Goal: Check status: Check status

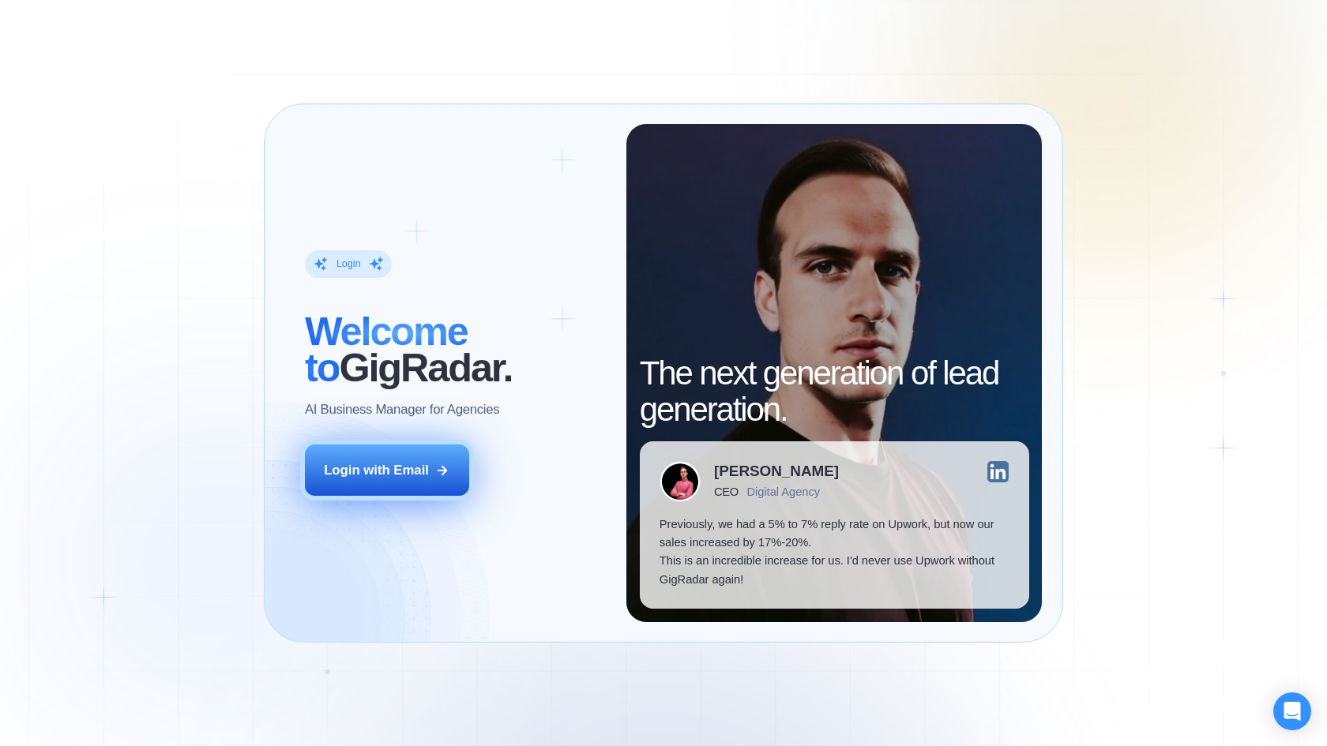
click at [406, 469] on div "Login with Email" at bounding box center [376, 470] width 105 height 18
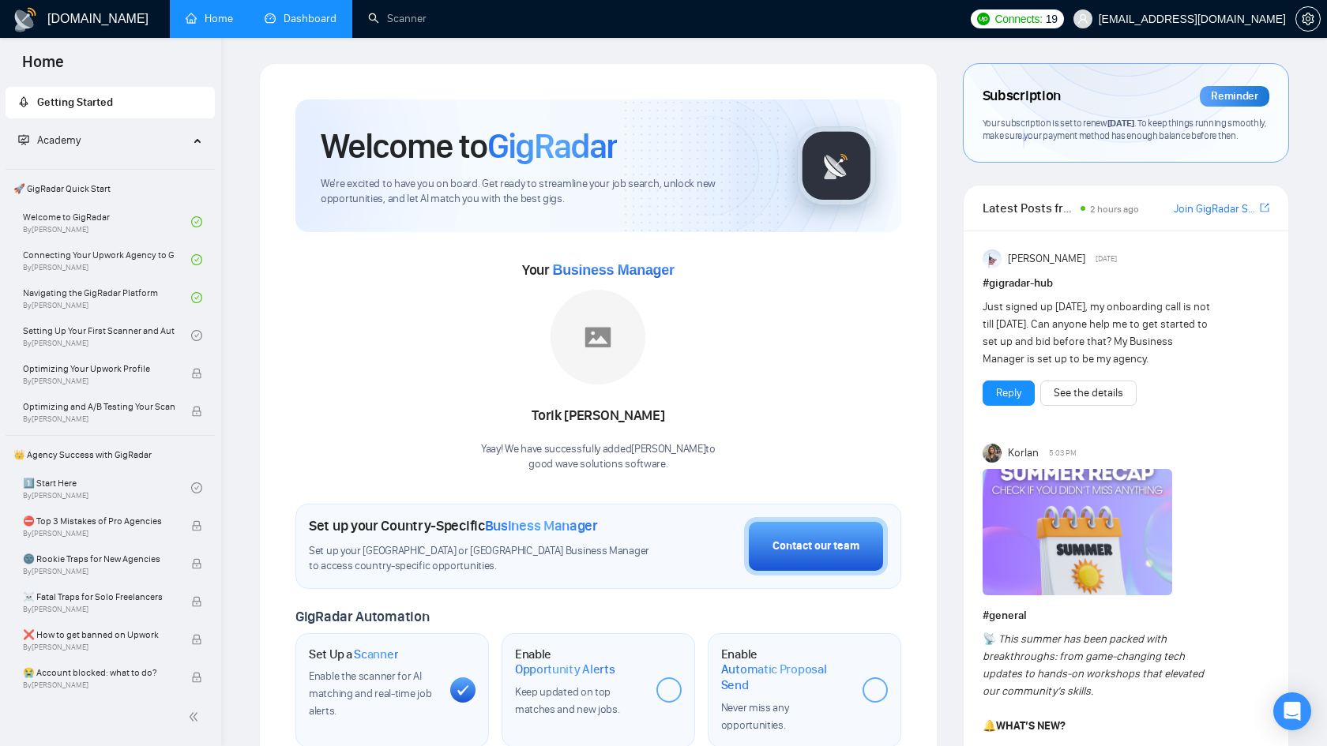
click at [306, 21] on link "Dashboard" at bounding box center [301, 18] width 72 height 13
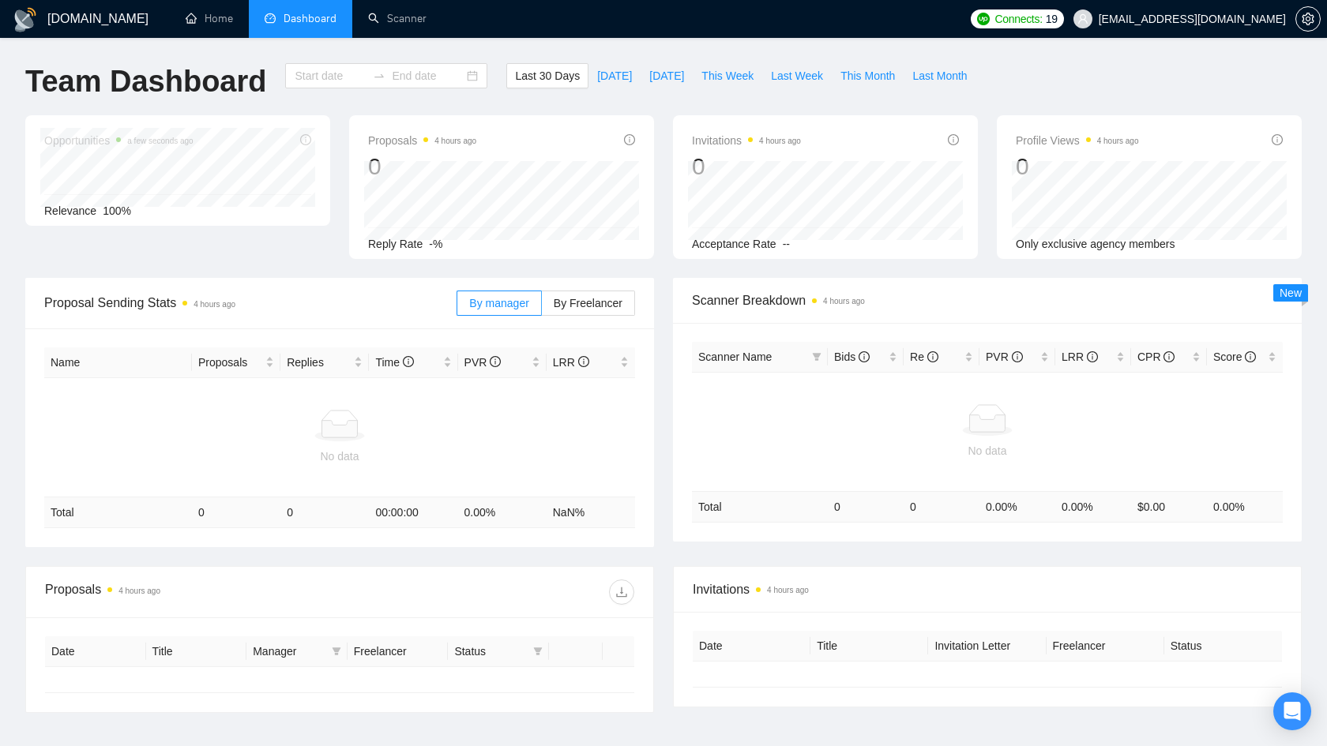
type input "[DATE]"
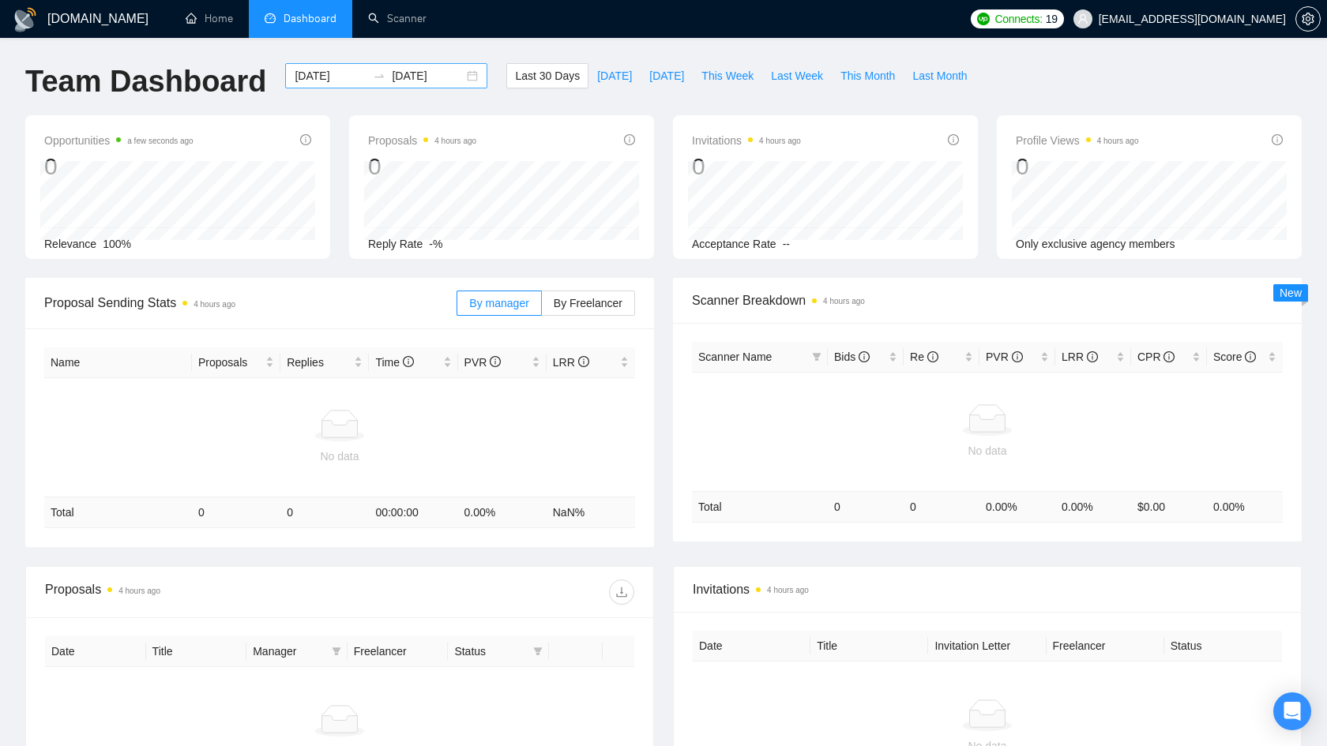
click at [461, 73] on div "[DATE] [DATE]" at bounding box center [386, 75] width 202 height 25
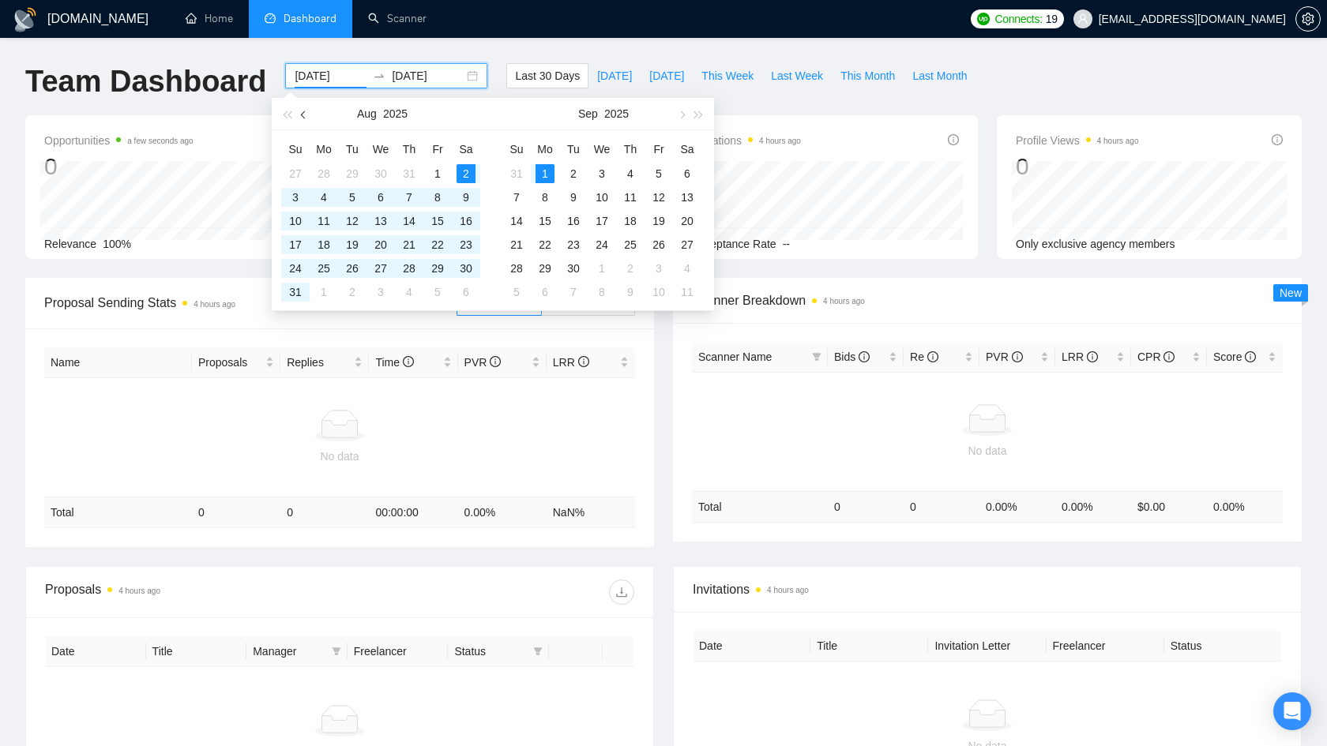
click at [304, 112] on span "button" at bounding box center [305, 115] width 8 height 8
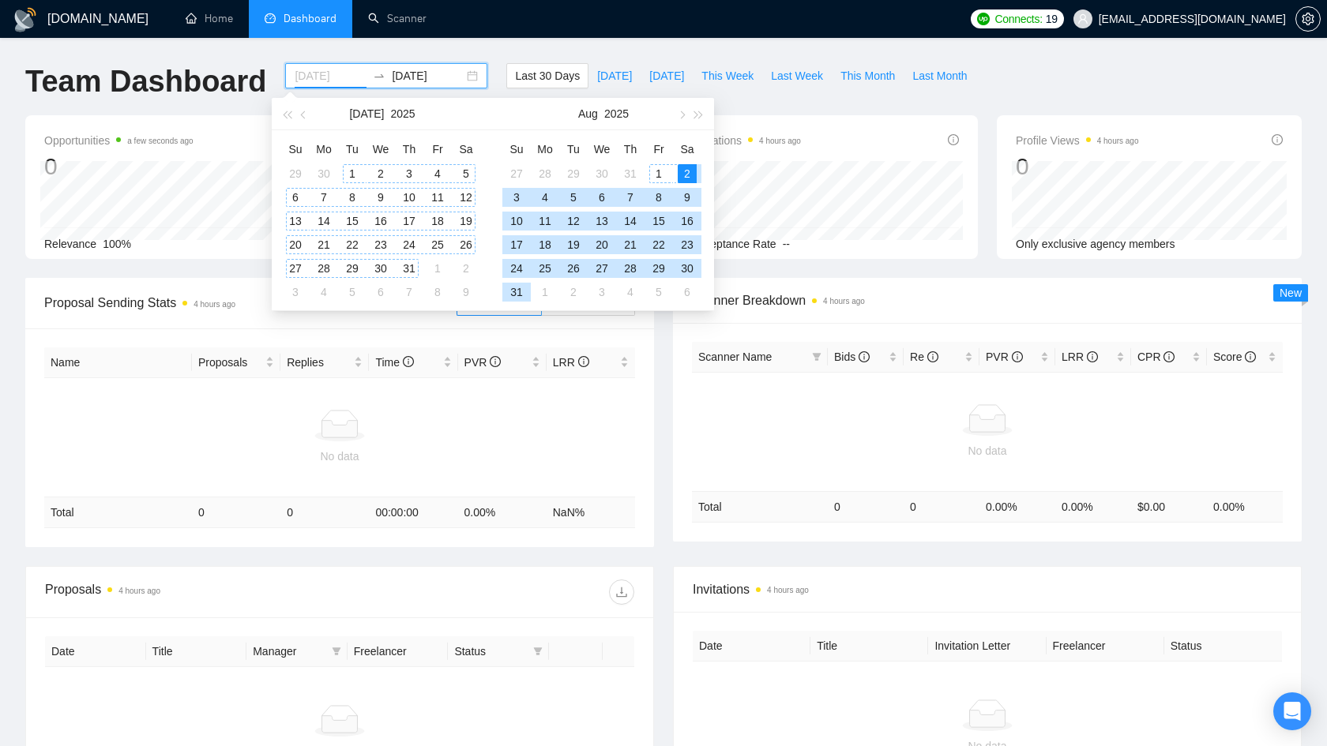
type input "[DATE]"
click at [347, 171] on div "1" at bounding box center [352, 173] width 19 height 19
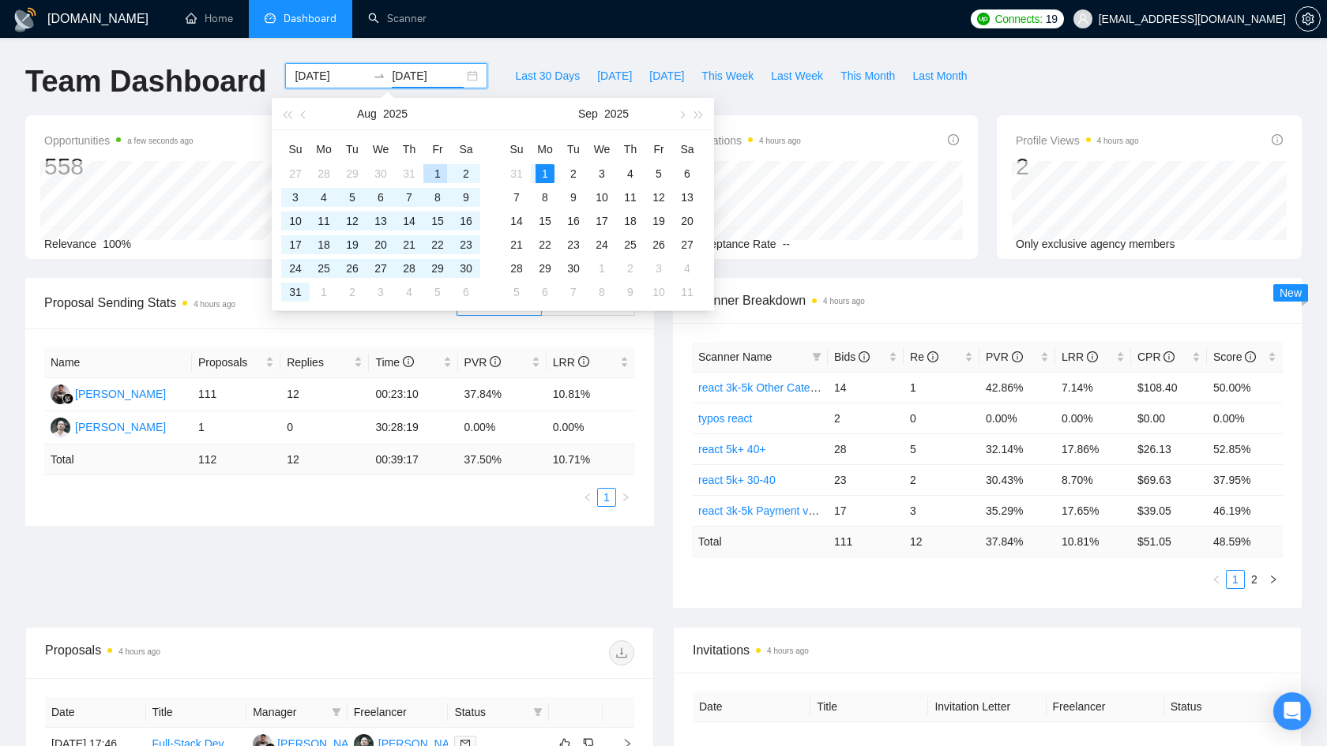
type input "[DATE]"
click at [434, 176] on div "1" at bounding box center [437, 173] width 19 height 19
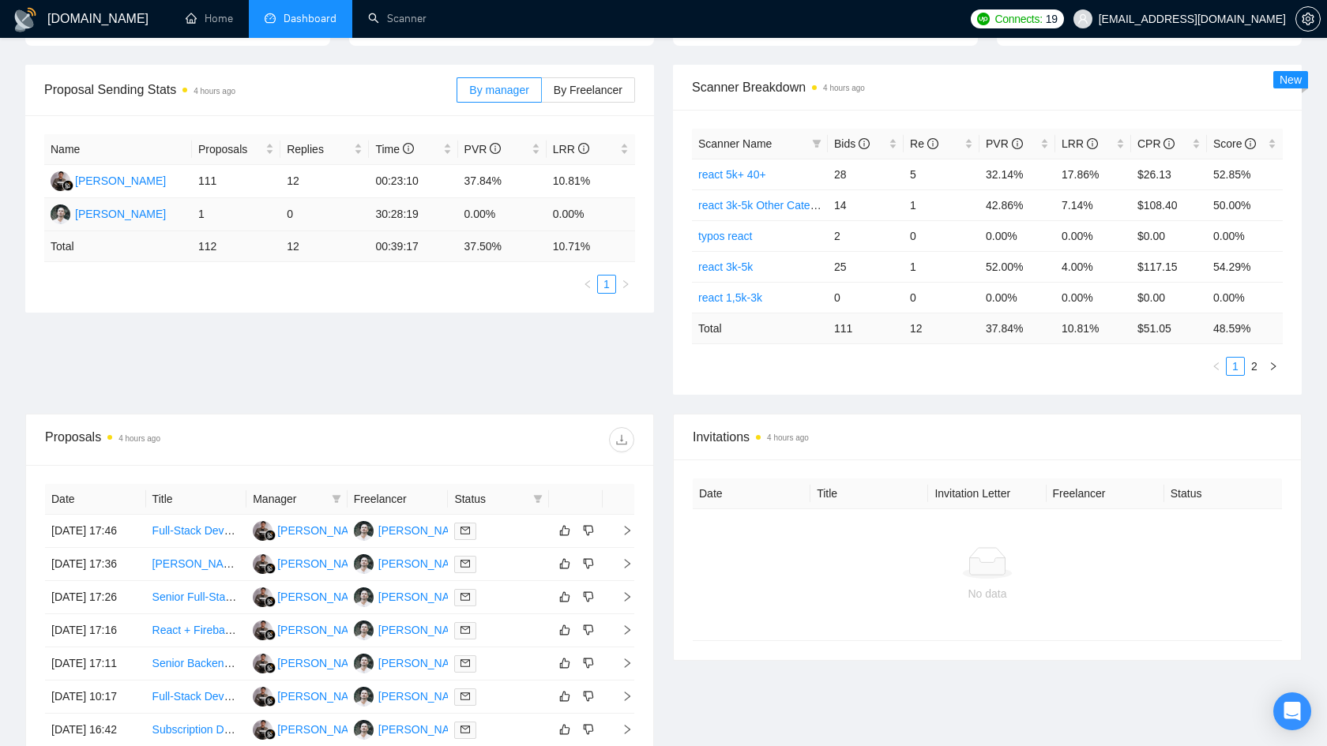
scroll to position [220, 0]
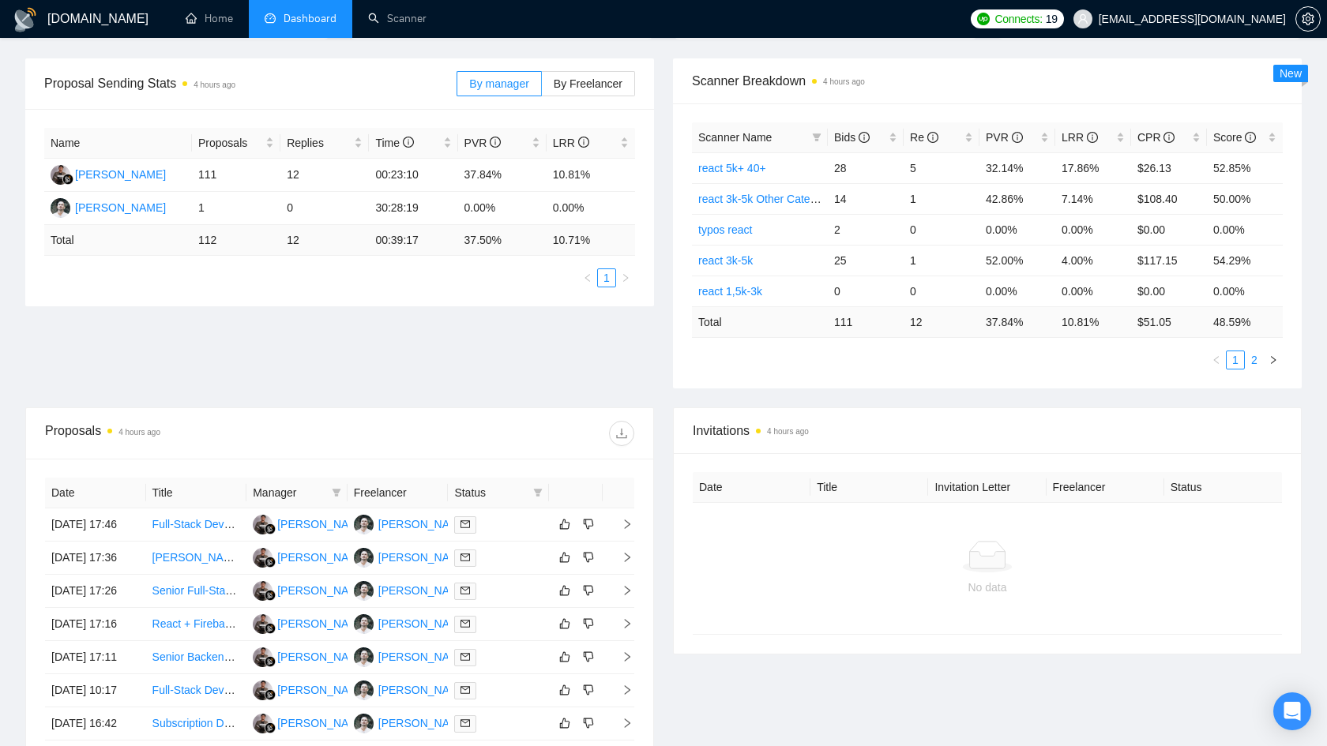
click at [1249, 354] on link "2" at bounding box center [1253, 359] width 17 height 17
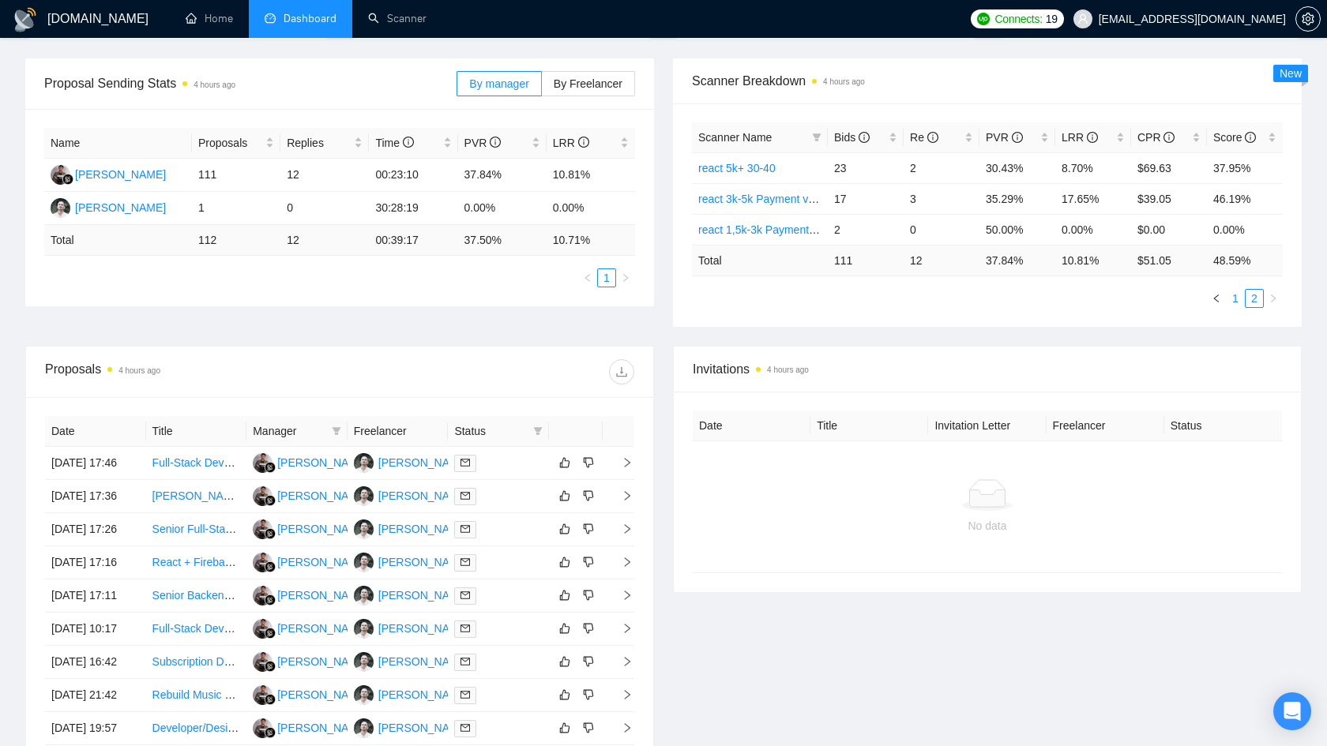
click at [1232, 294] on link "1" at bounding box center [1234, 298] width 17 height 17
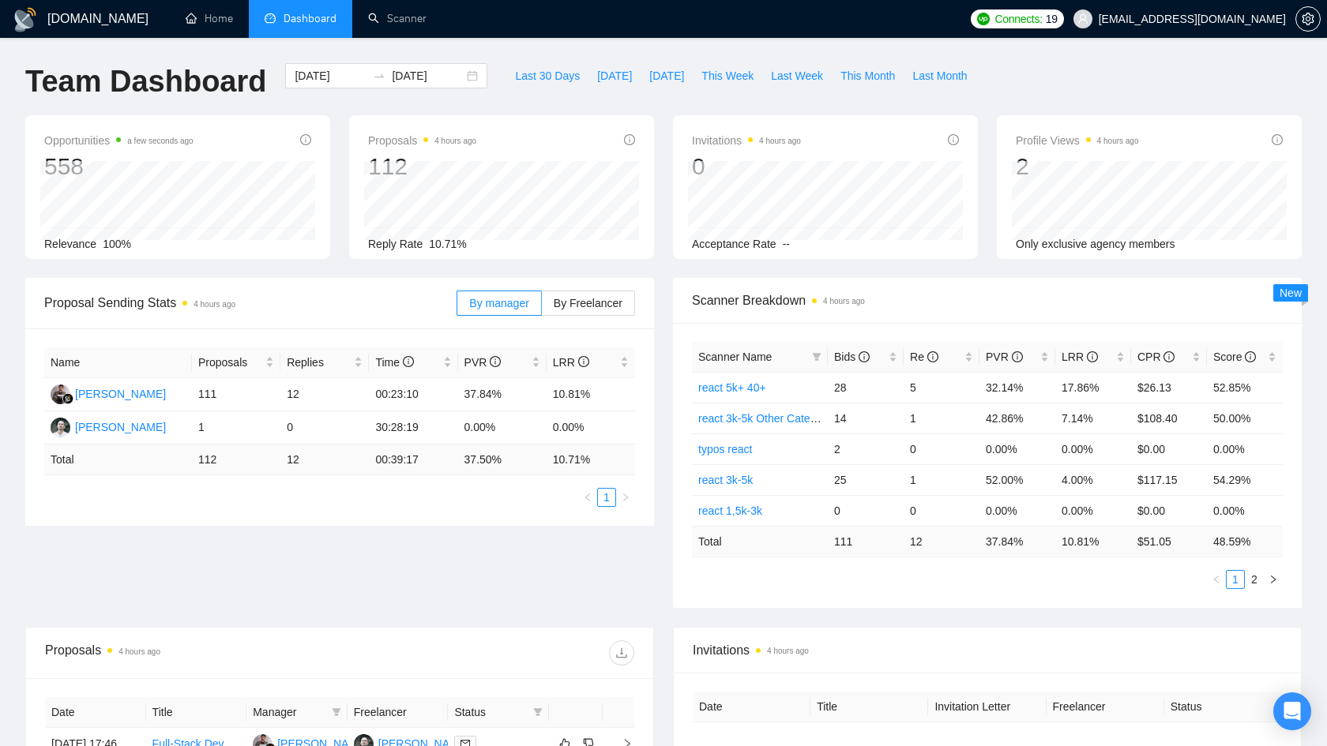
scroll to position [0, 0]
click at [468, 583] on div "Proposal Sending Stats 4 hours ago By manager By Freelancer Name Proposals Repl…" at bounding box center [663, 452] width 1295 height 349
